Goal: Transaction & Acquisition: Download file/media

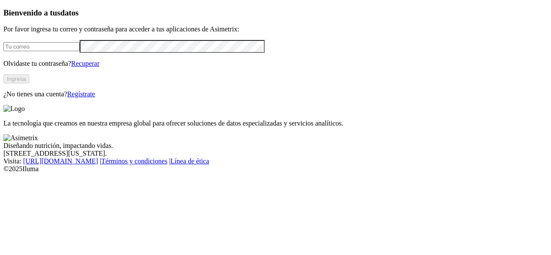
type input "[EMAIL_ADDRESS][DOMAIN_NAME]"
click at [29, 84] on button "Ingresa" at bounding box center [16, 78] width 26 height 9
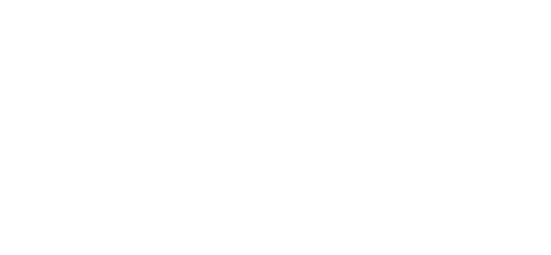
type input "les"
